Goal: Task Accomplishment & Management: Use online tool/utility

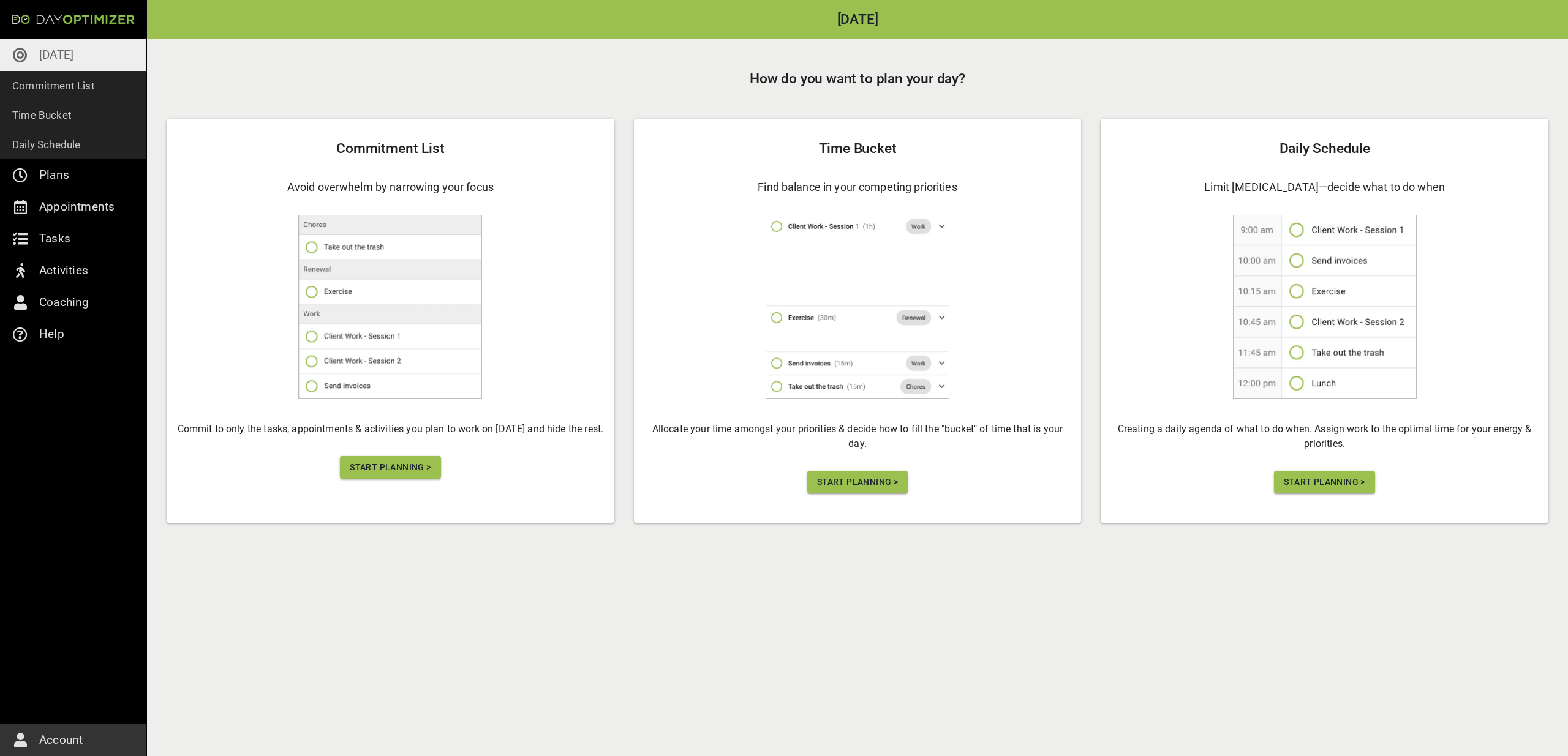
click at [368, 467] on span "Start Planning >" at bounding box center [390, 467] width 81 height 16
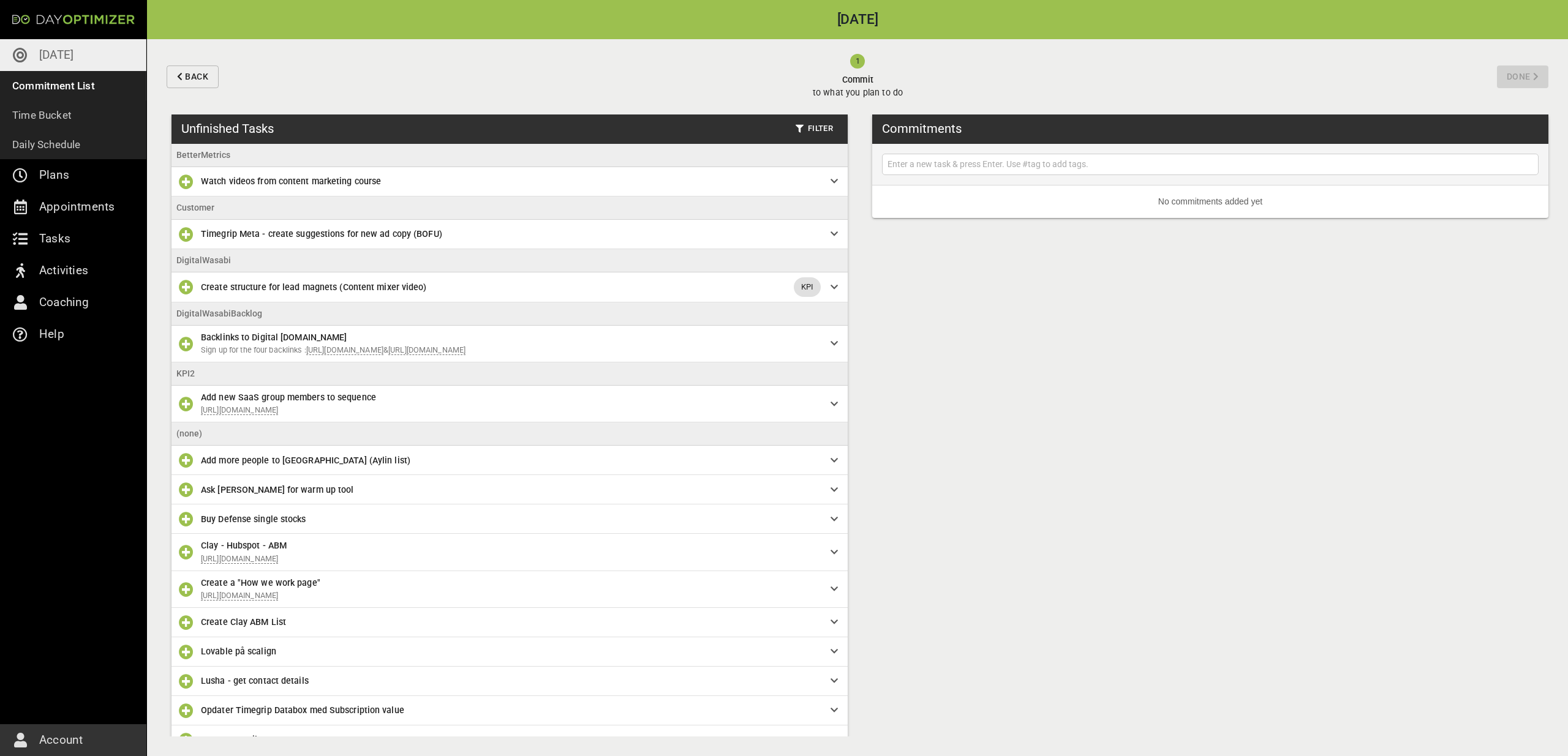
click at [1005, 163] on input "text" at bounding box center [1210, 164] width 650 height 16
type input "Estate tilbu"
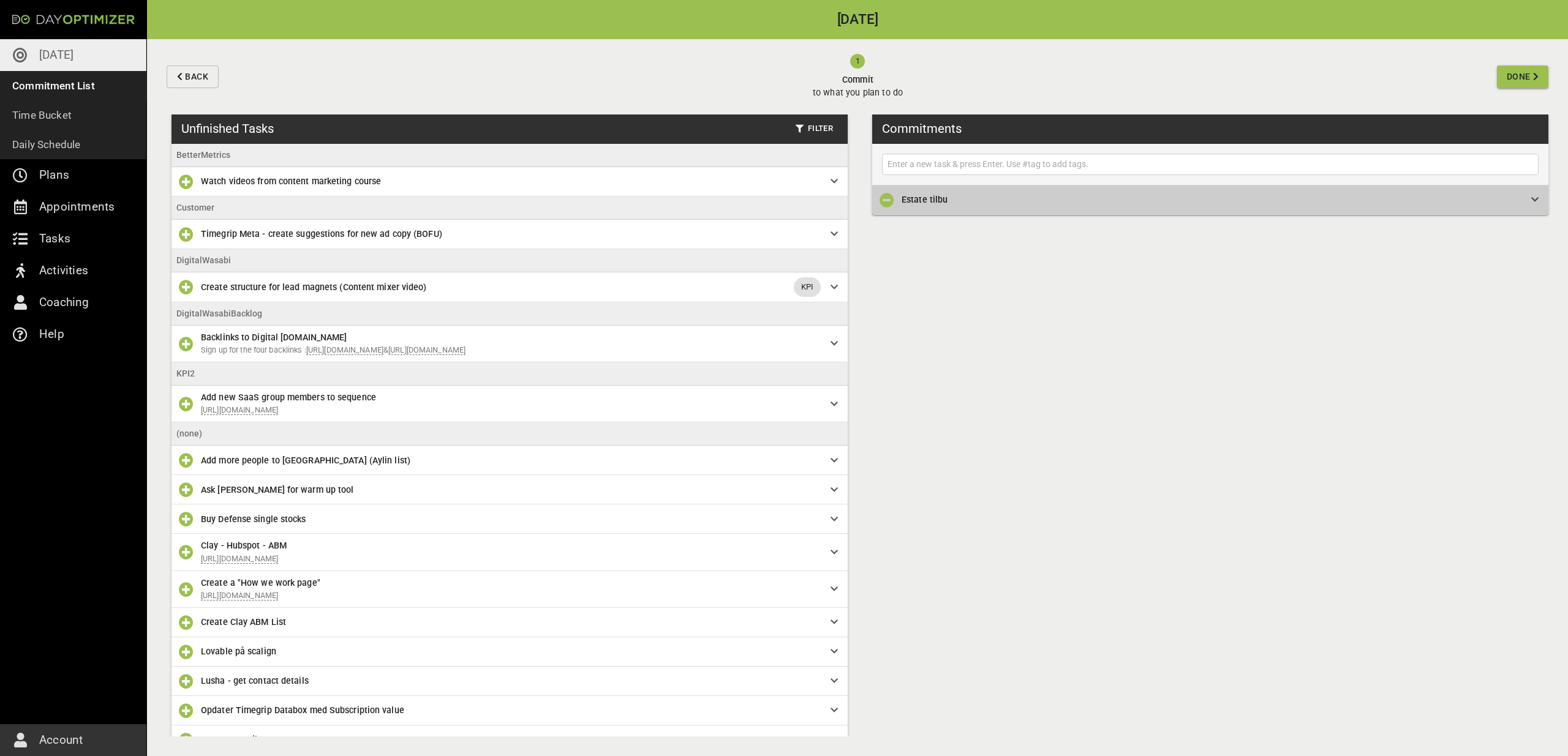
click at [1500, 207] on div "Estate tilbu" at bounding box center [1210, 200] width 676 height 29
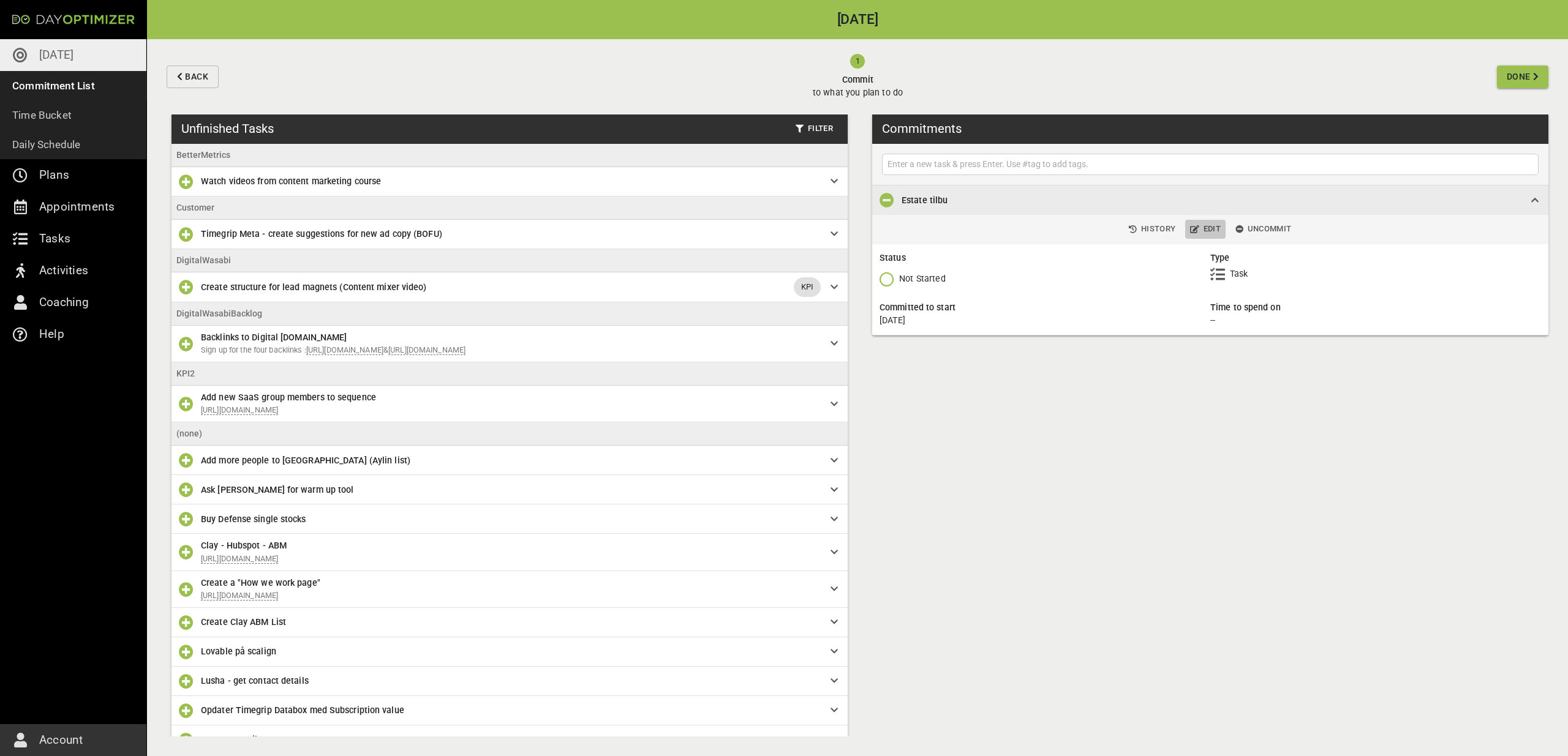
click at [1218, 225] on span "Edit" at bounding box center [1205, 229] width 30 height 14
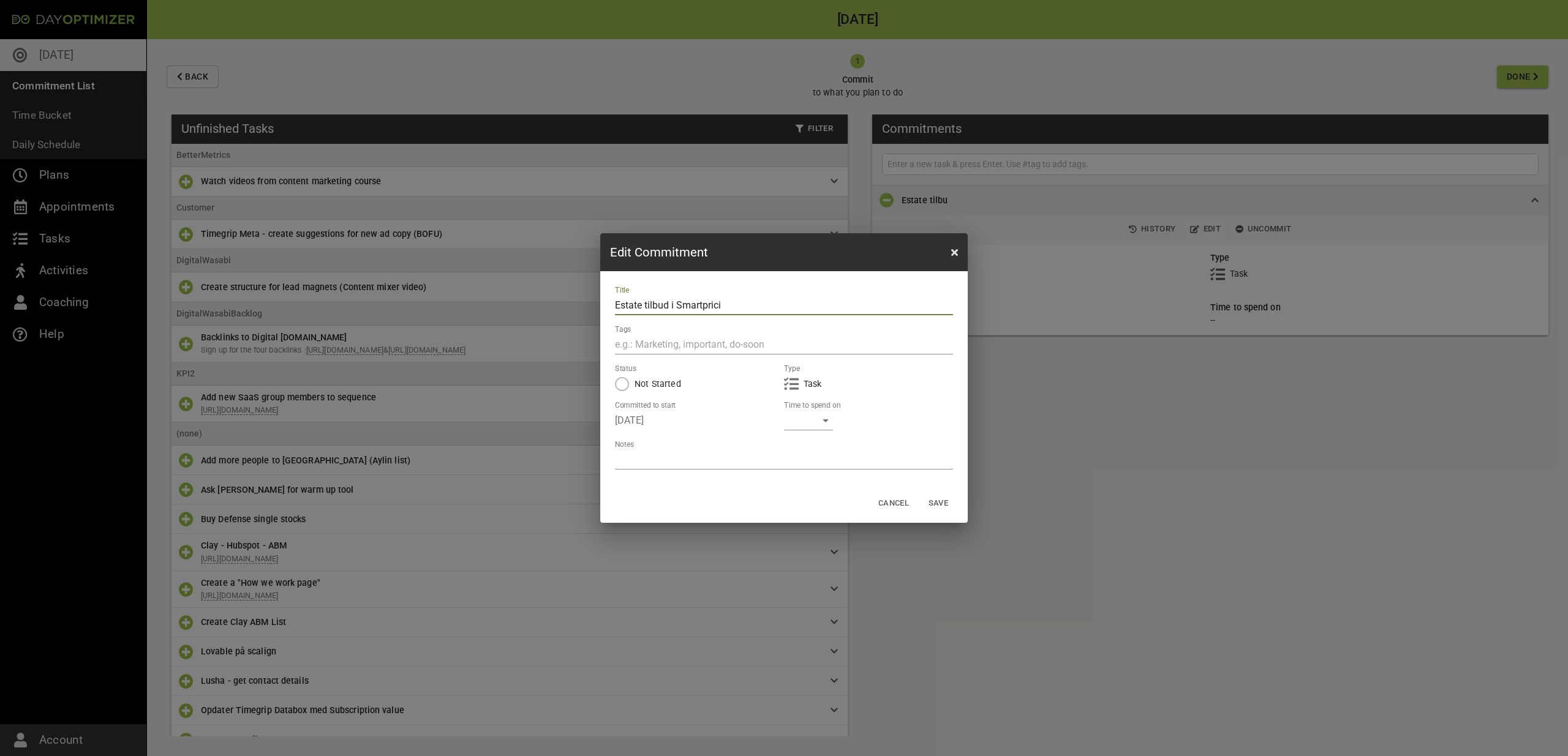
type input "Estate tilbud i Smartpricin"
click button "Save" at bounding box center [938, 503] width 39 height 19
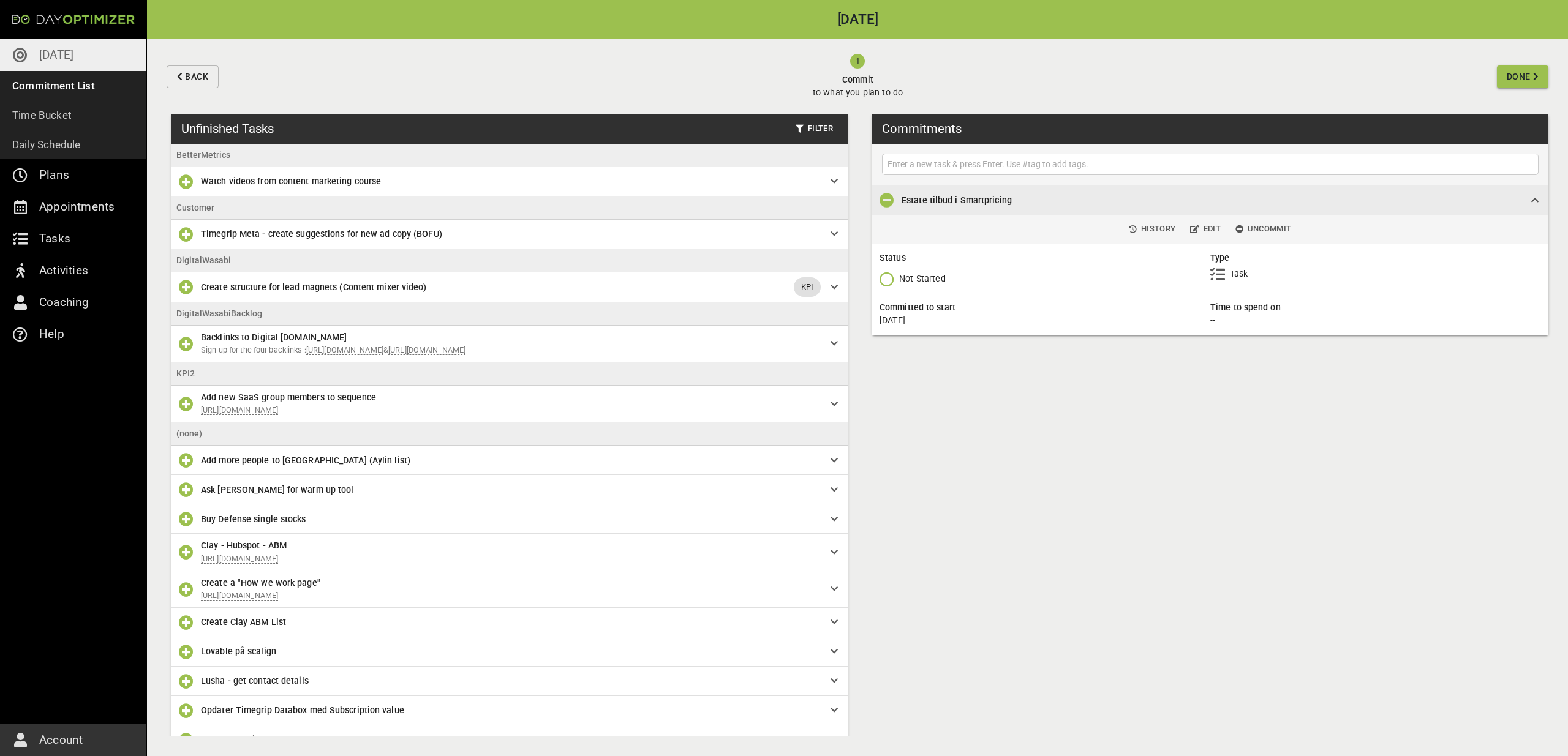
click at [1074, 167] on input "text" at bounding box center [1210, 164] width 650 height 16
type input "Registrer tid for [PERSON_NAME] etc"
